Goal: Transaction & Acquisition: Purchase product/service

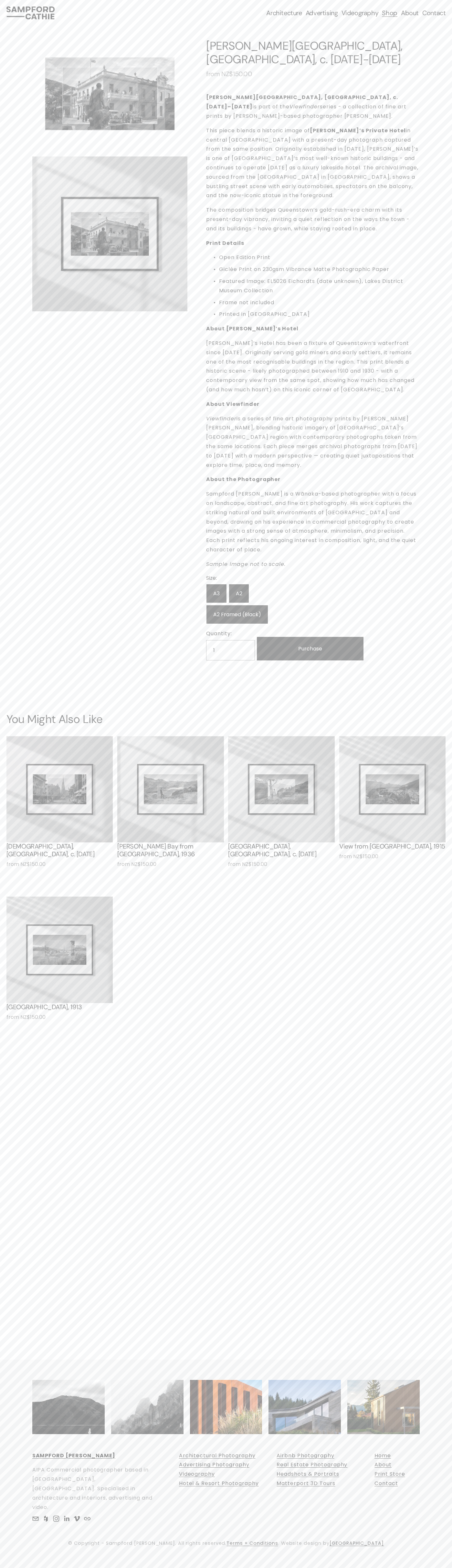
click at [341, 14] on nav "Architecture Architectural Photography Airbnb & Holiday Rentals Construction Ph…" at bounding box center [356, 13] width 179 height 9
click at [440, 1544] on div at bounding box center [226, 1464] width 452 height 208
click at [363, 1567] on html "0 Skip to Content" at bounding box center [226, 784] width 452 height 1568
click at [2, 856] on div "You Might Also Like Quick View First Church, Dunedin, c. 1900 from NZ$150.00" at bounding box center [226, 873] width 452 height 321
click at [319, 265] on p "Giclée Print on 230gsm Vibrance Matte Photographic Paper" at bounding box center [319, 269] width 200 height 9
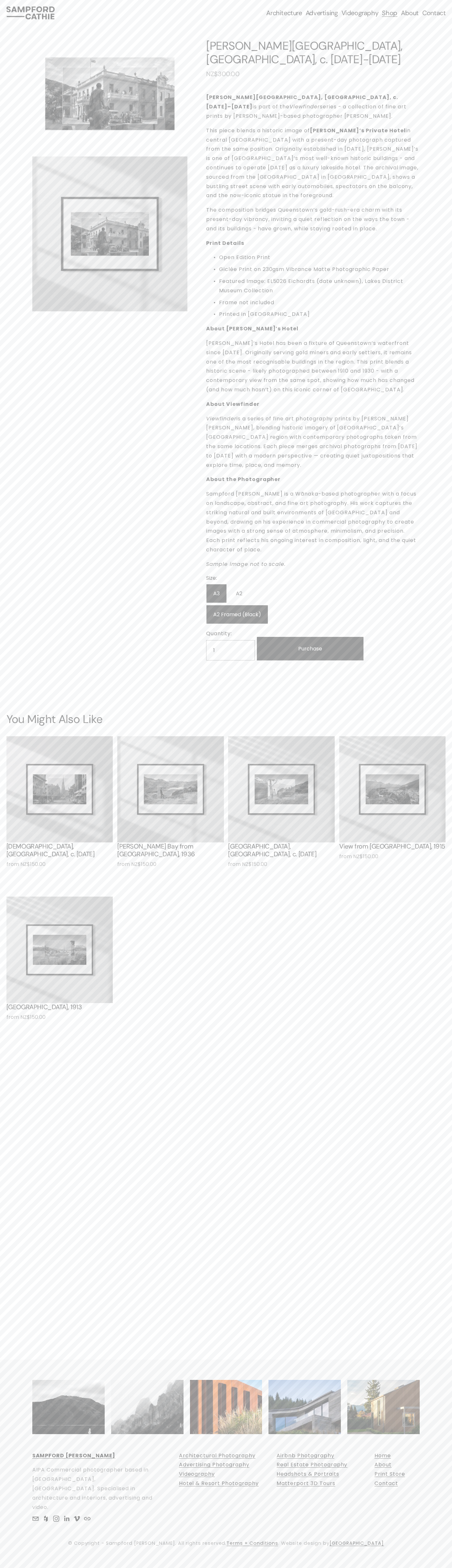
click at [138, 12] on div "Architecture Architectural Photography Airbnb & Holiday Rentals Construction Ph…" at bounding box center [256, 13] width 377 height 9
click at [435, 625] on div "1 / 2 Image 1 of 2 Image 2 of 2 Eichardt's Hotel, Queenstown, c. 1910-1930 NZ$3…" at bounding box center [226, 530] width 452 height 1009
click at [254, 1567] on html "0 Skip to Content" at bounding box center [226, 784] width 452 height 1568
click at [24, 1527] on div at bounding box center [226, 1464] width 452 height 168
click at [319, 277] on p "Featured Image: EL5026 Eichardts (date unknown), Lakes District Museum Collecti…" at bounding box center [319, 286] width 200 height 19
